Goal: Transaction & Acquisition: Purchase product/service

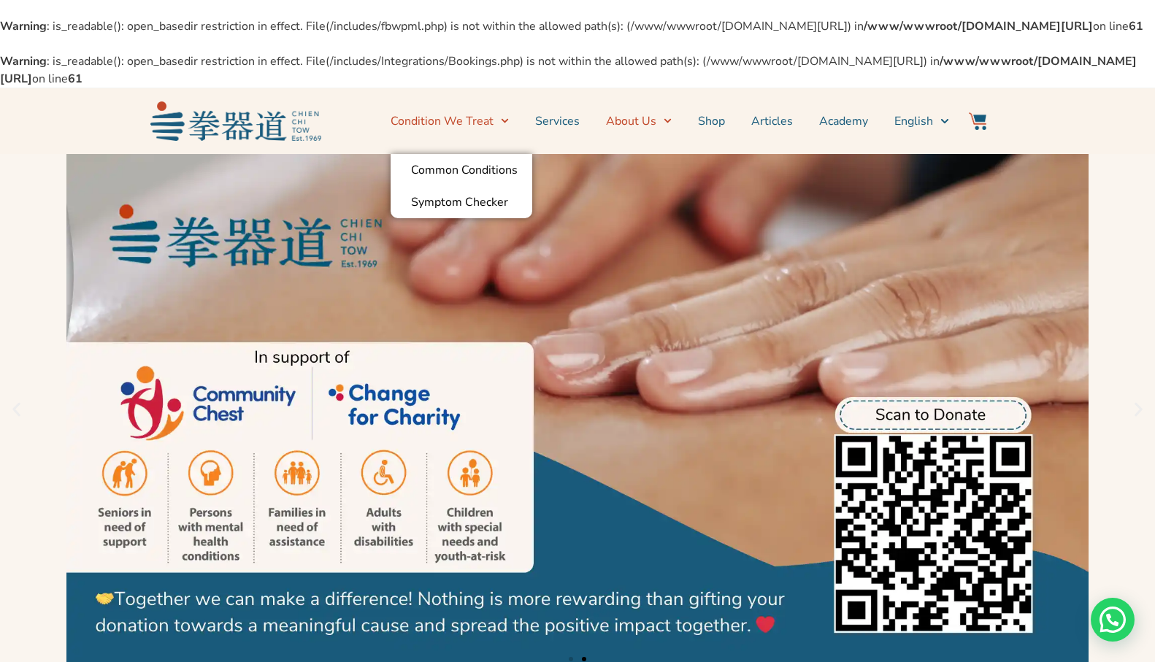
click at [640, 134] on link "About Us" at bounding box center [639, 121] width 66 height 37
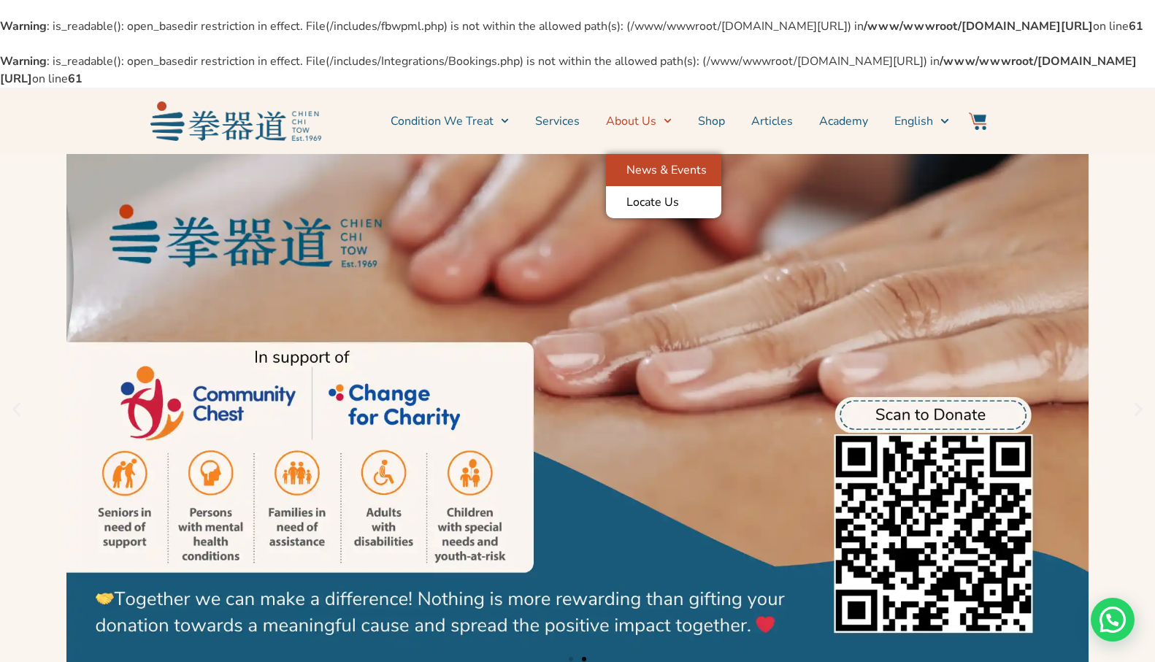
click at [653, 186] on link "News & Events" at bounding box center [663, 170] width 115 height 32
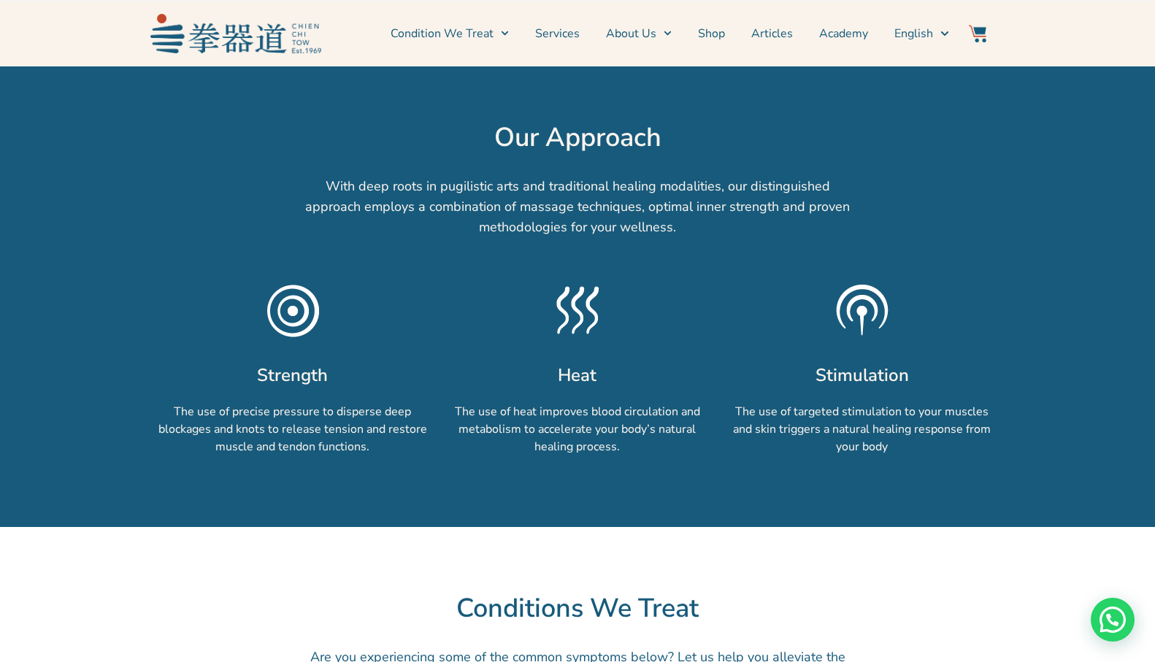
scroll to position [730, 0]
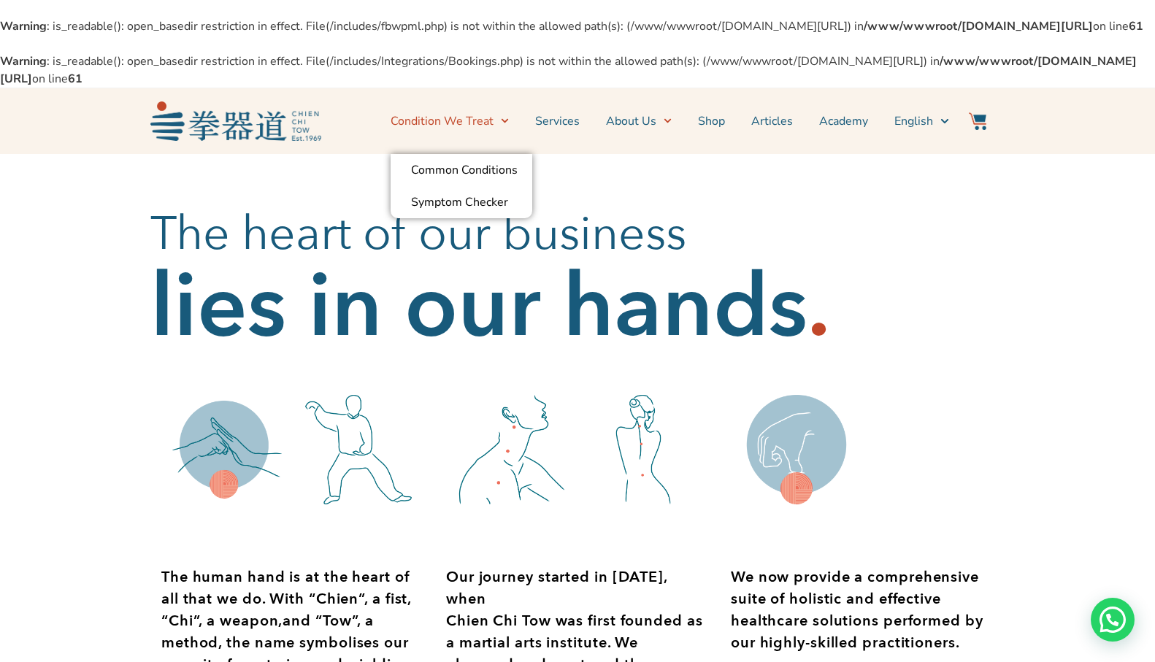
click at [589, 138] on li "Services" at bounding box center [557, 121] width 71 height 37
click at [578, 139] on link "Services" at bounding box center [557, 121] width 45 height 37
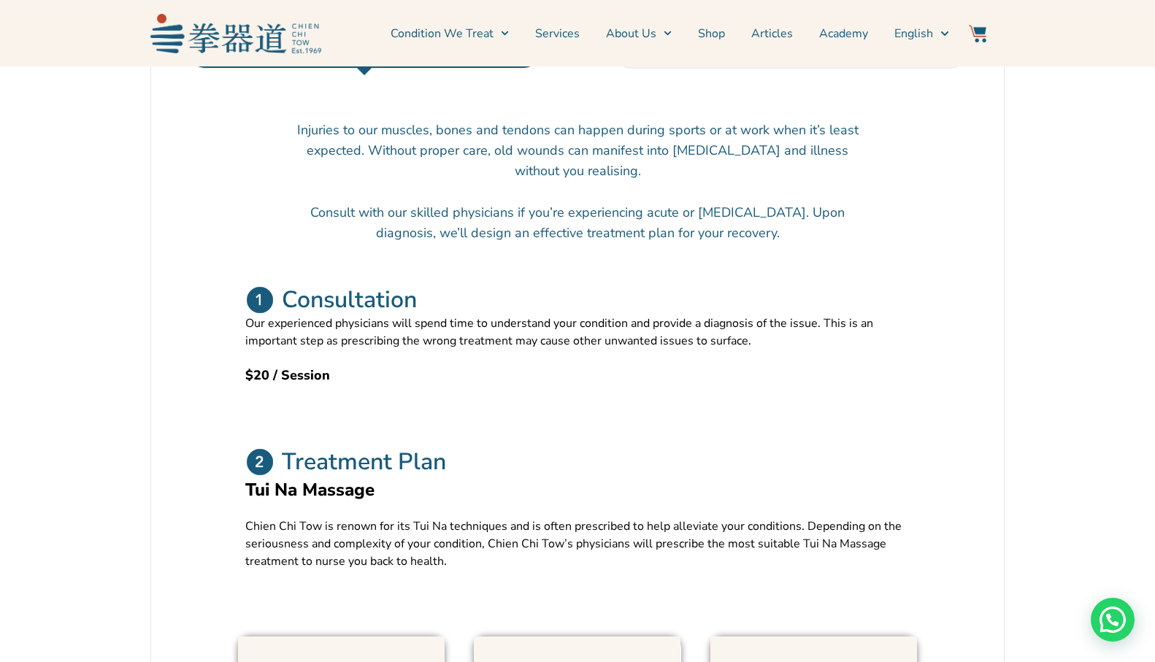
scroll to position [511, 0]
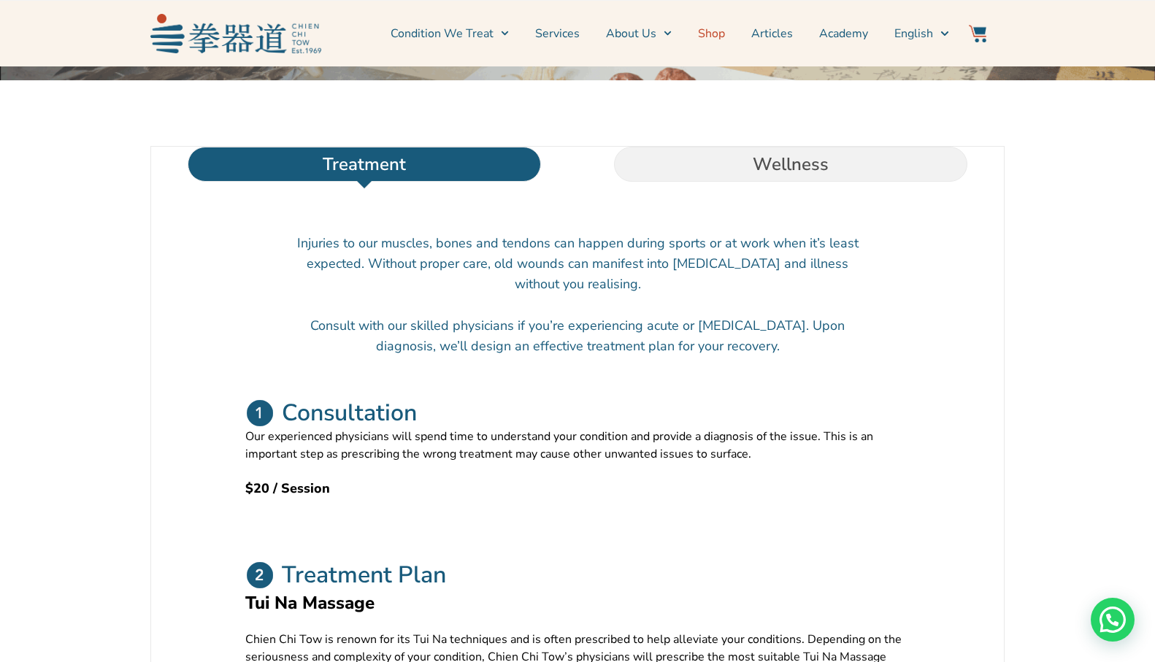
click at [717, 31] on link "Shop" at bounding box center [711, 33] width 27 height 37
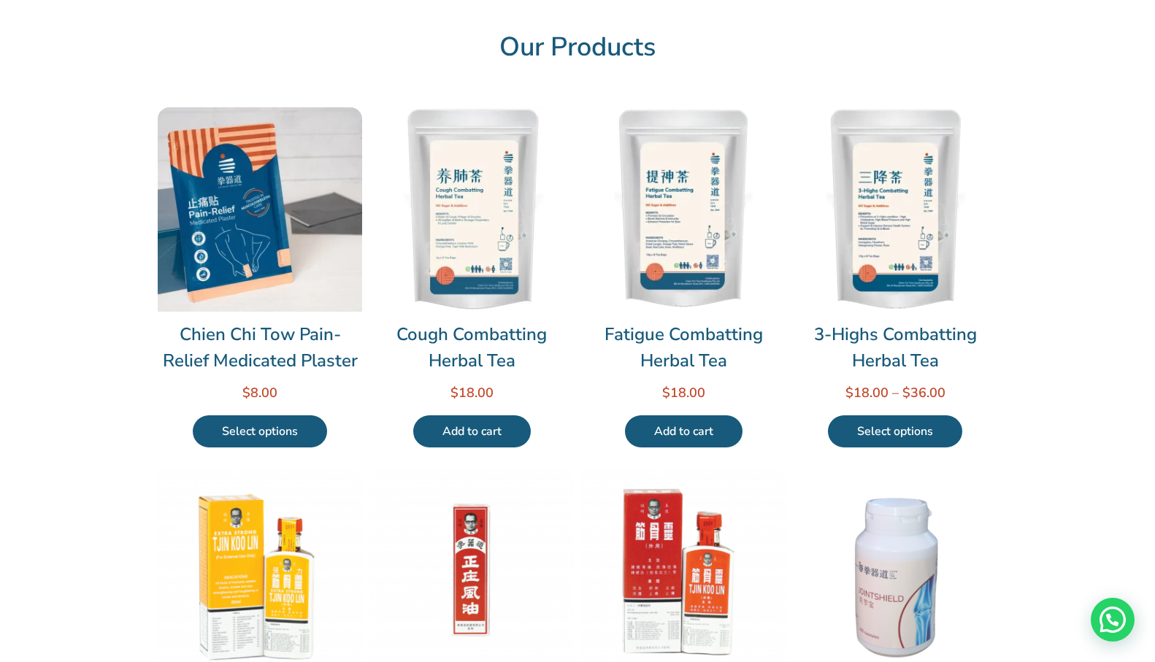
scroll to position [73, 0]
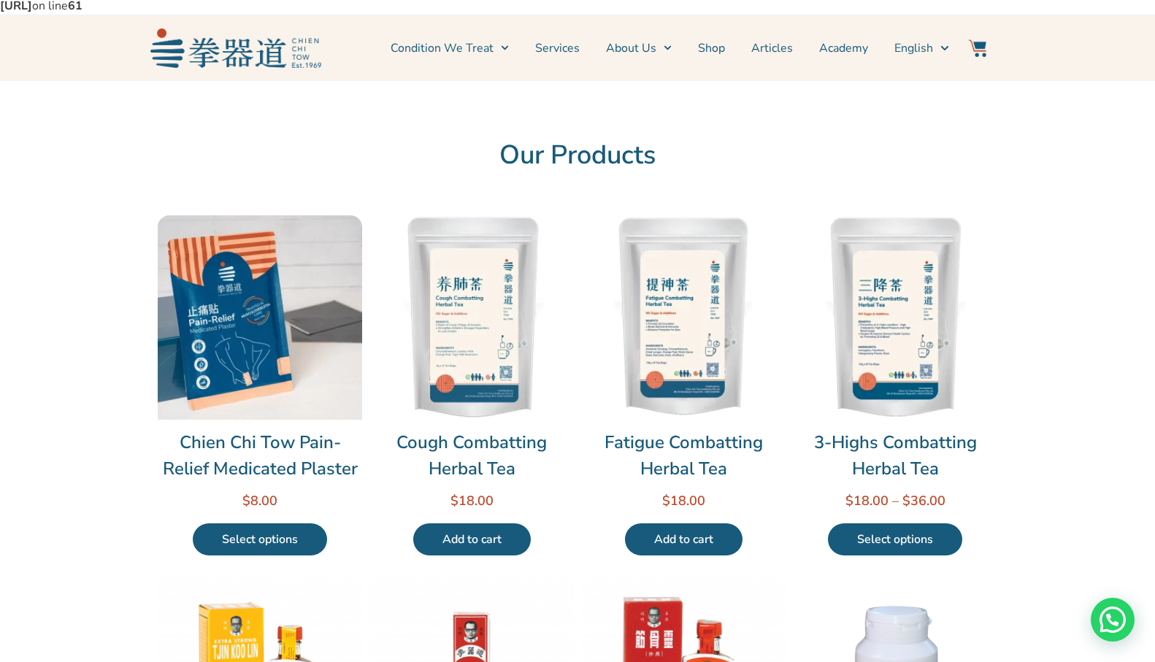
click at [251, 323] on img at bounding box center [260, 317] width 204 height 204
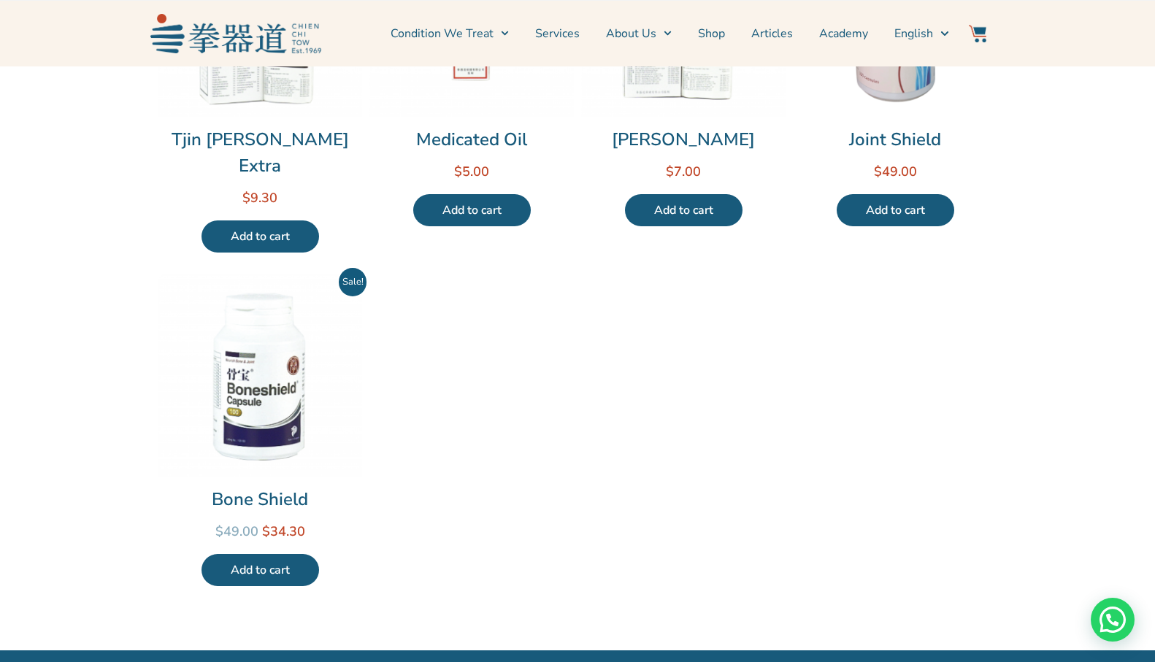
scroll to position [657, 0]
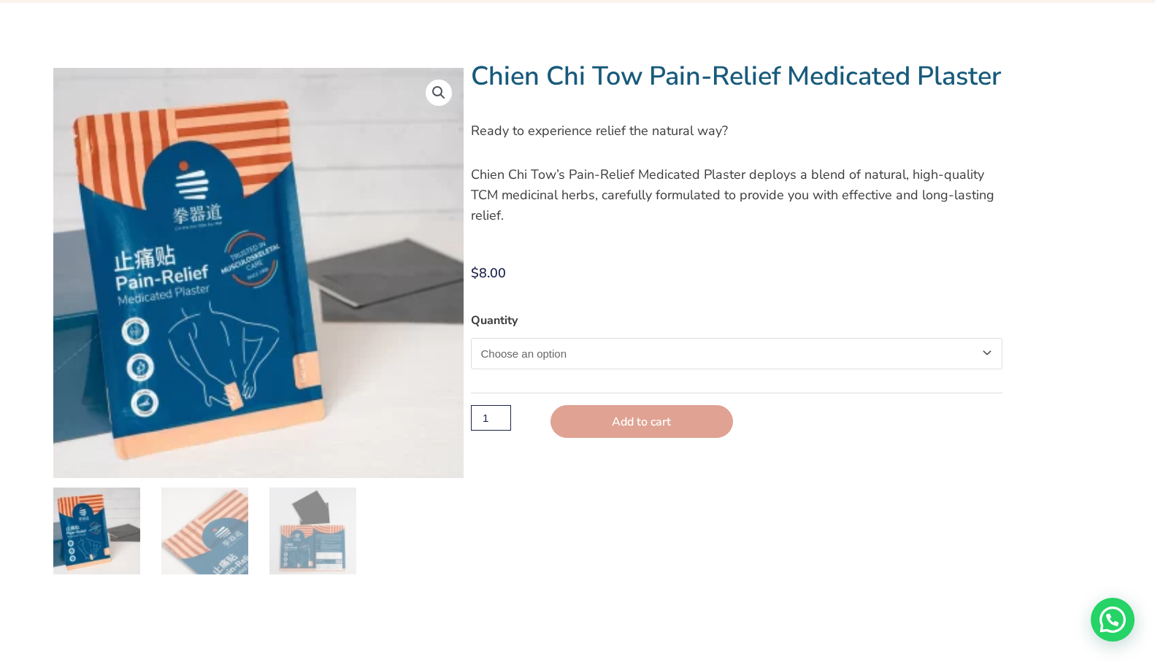
scroll to position [292, 0]
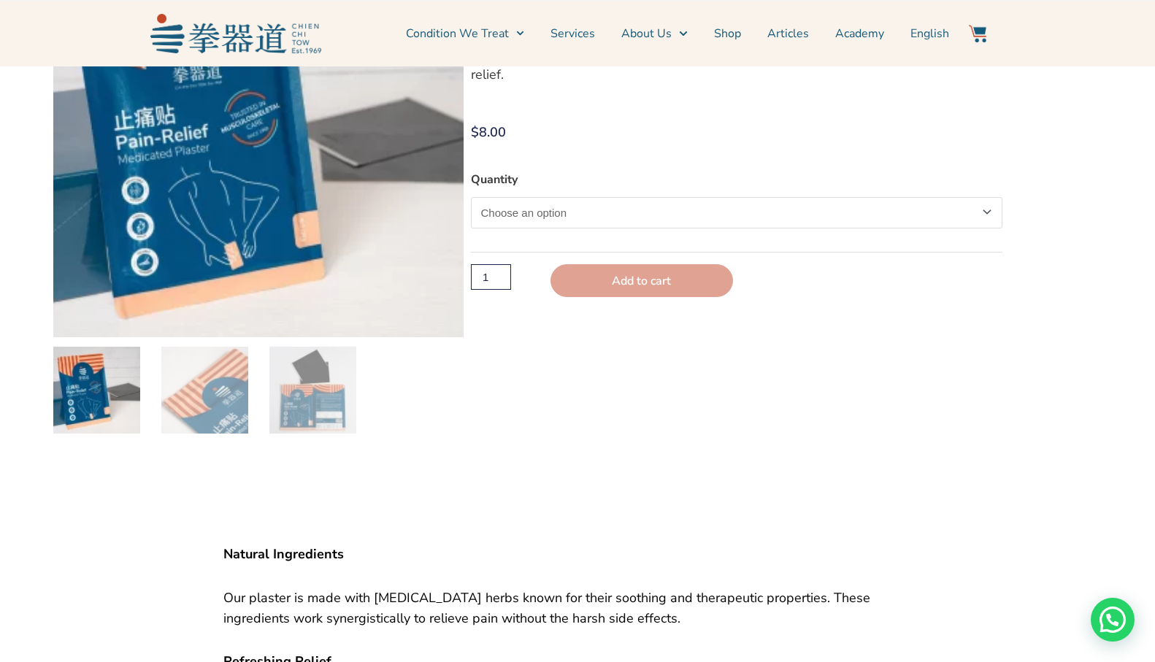
click at [114, 416] on img at bounding box center [96, 390] width 87 height 87
click at [316, 418] on img at bounding box center [312, 390] width 87 height 87
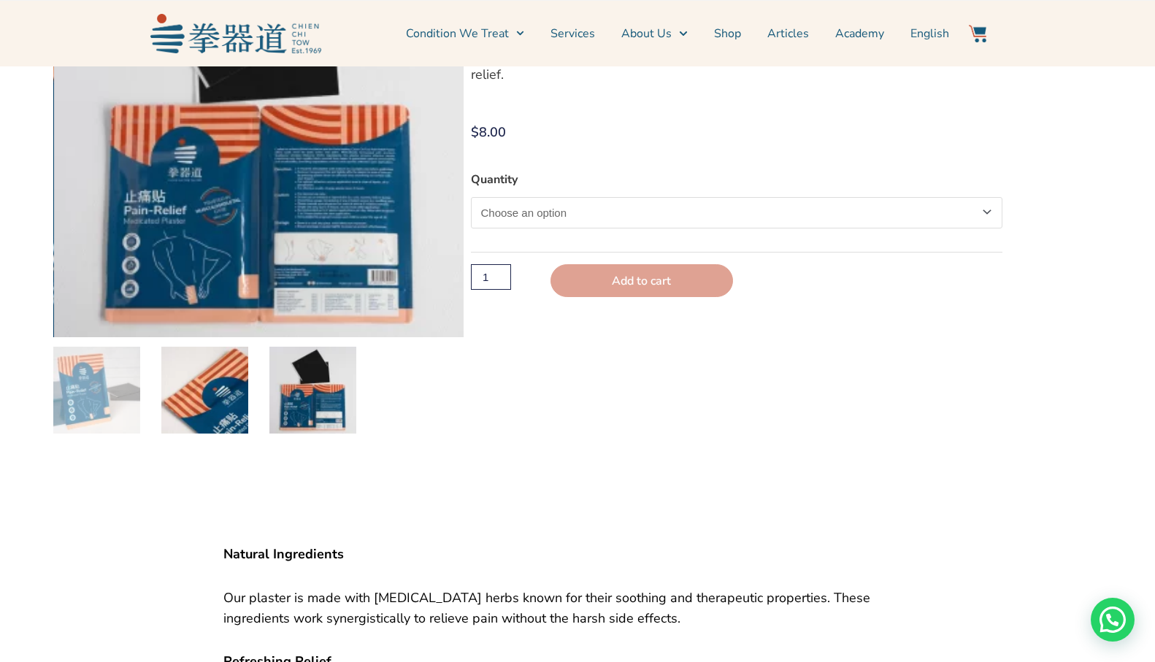
click at [206, 418] on img at bounding box center [204, 390] width 87 height 87
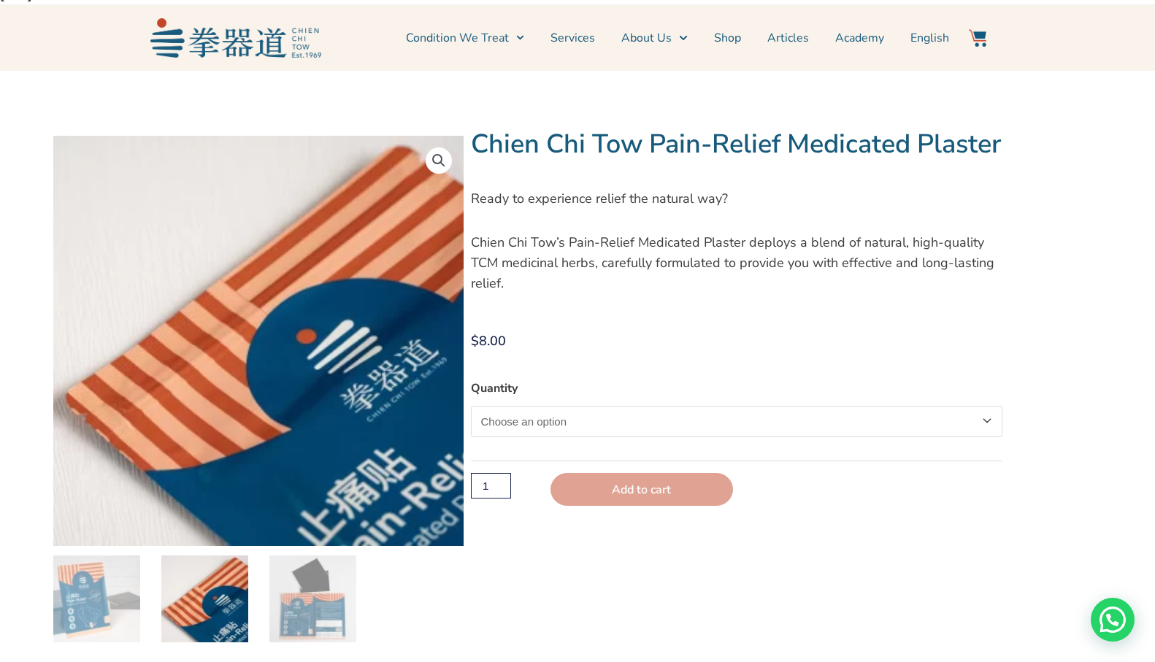
scroll to position [73, 0]
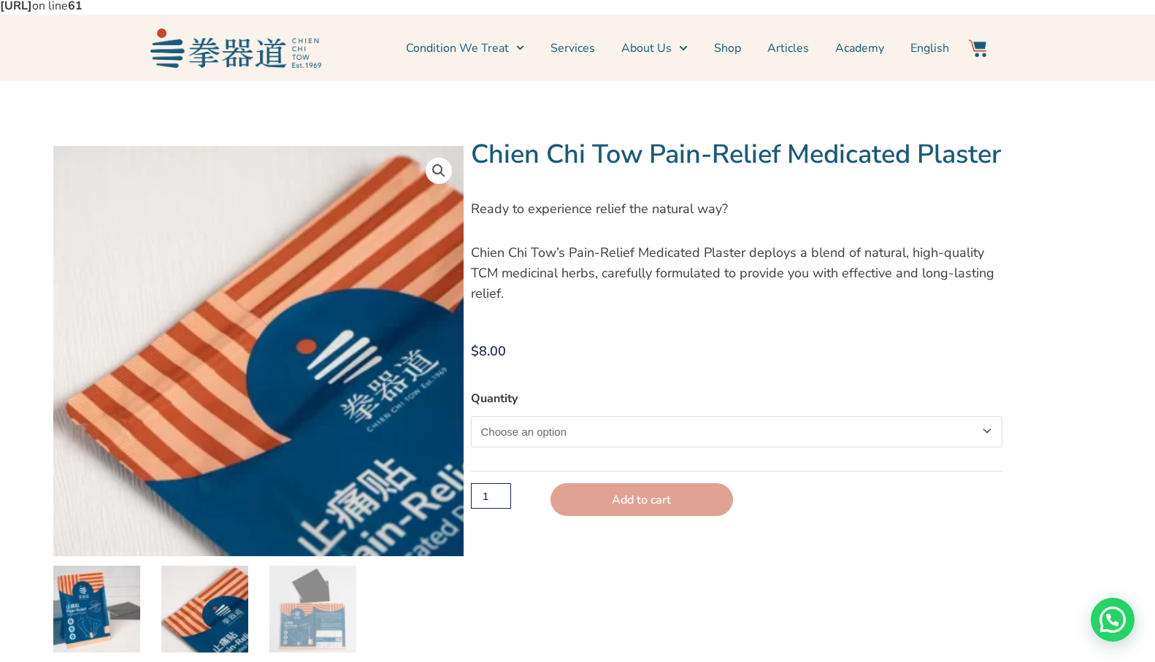
click at [96, 611] on img at bounding box center [96, 609] width 87 height 87
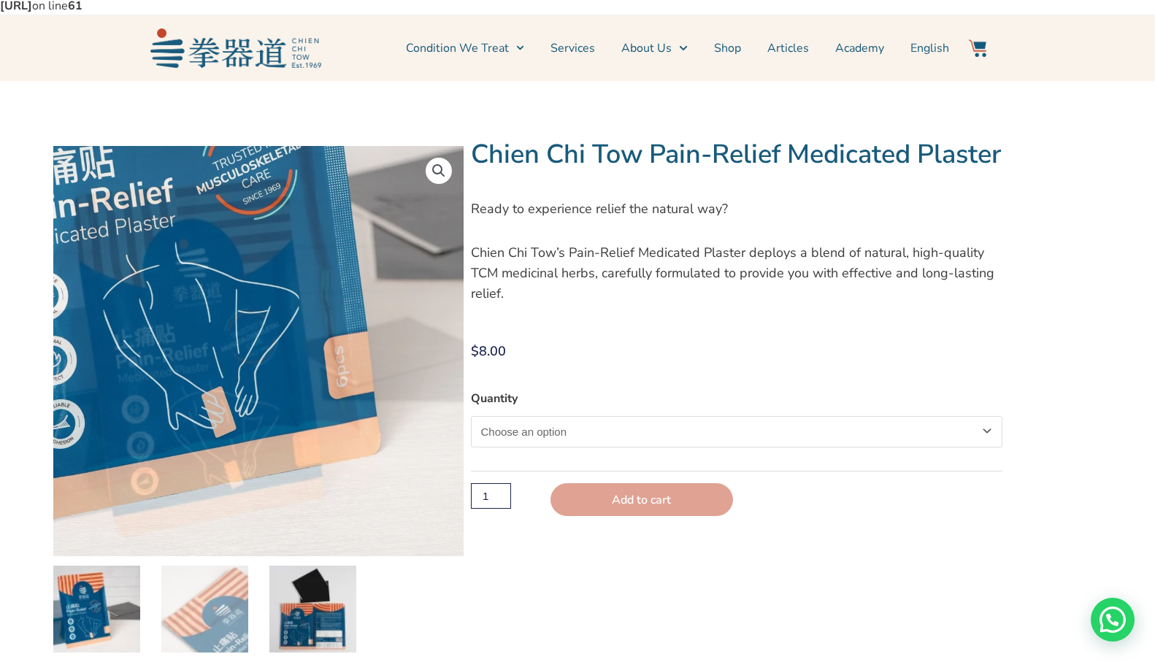
click at [298, 601] on img at bounding box center [312, 609] width 87 height 87
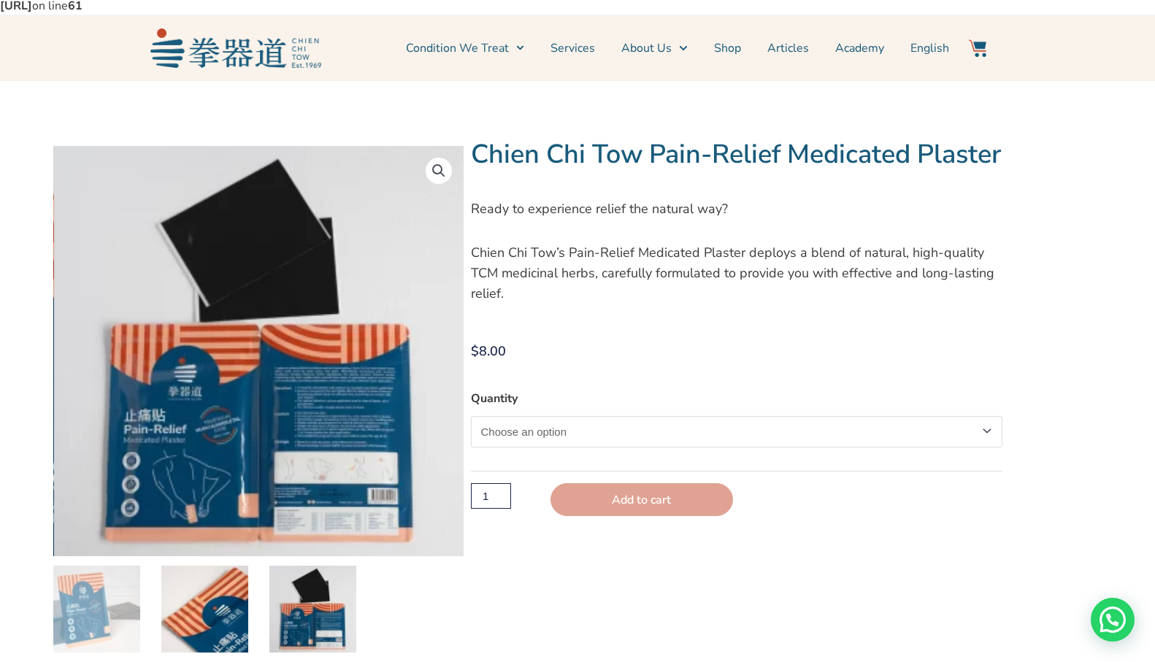
drag, startPoint x: 211, startPoint y: 613, endPoint x: 219, endPoint y: 605, distance: 11.4
click at [210, 613] on img at bounding box center [204, 609] width 87 height 87
